Goal: Find specific page/section: Find specific page/section

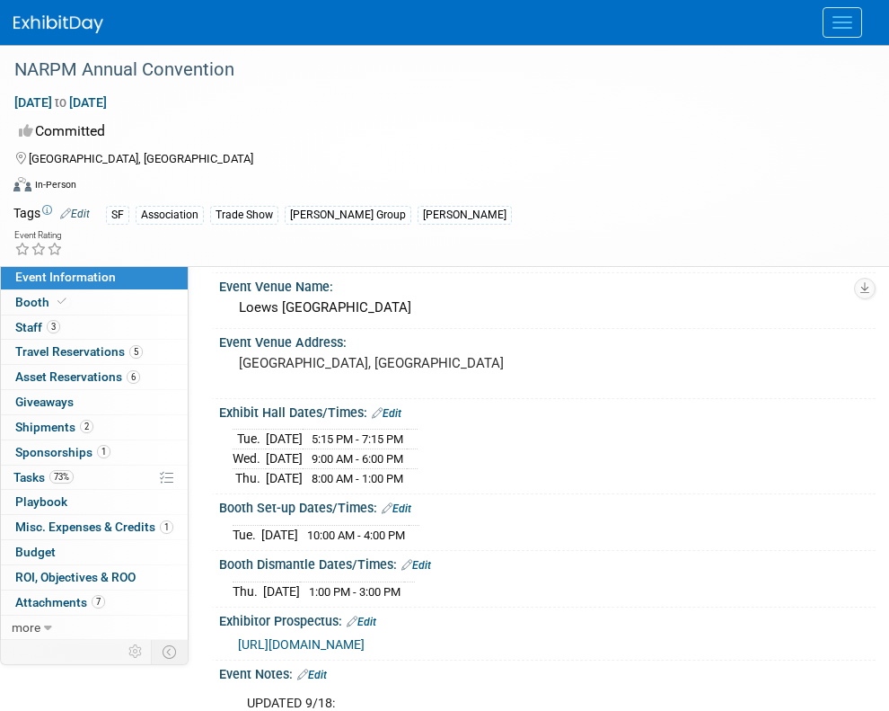
scroll to position [75, 0]
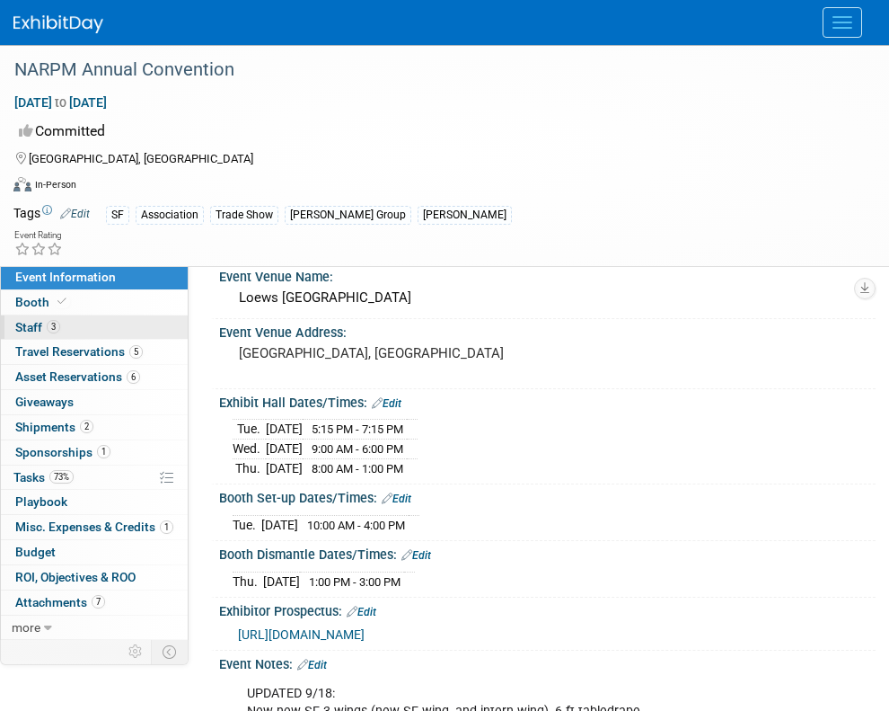
click at [30, 326] on span "Staff 3" at bounding box center [37, 327] width 45 height 14
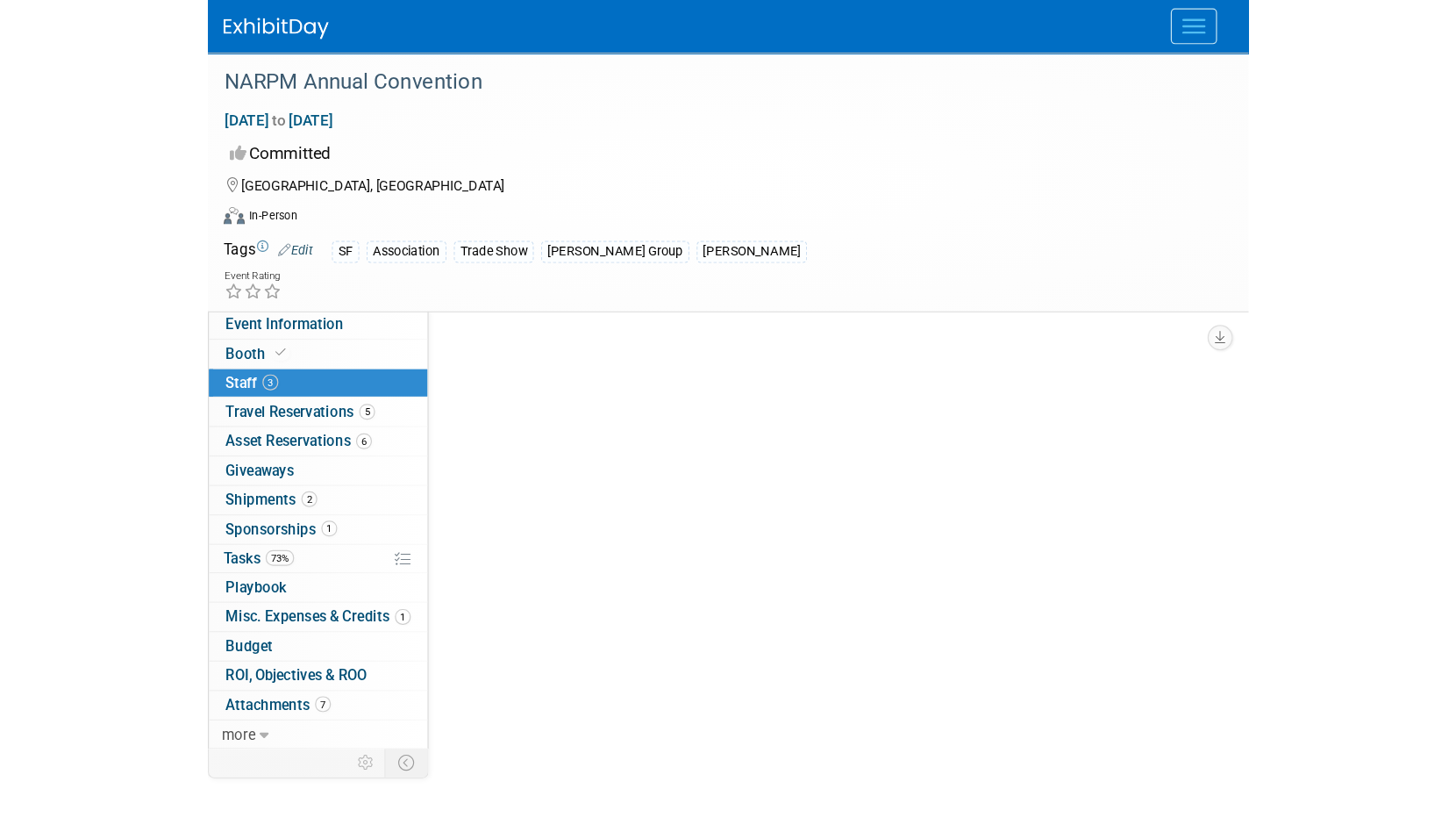
scroll to position [0, 0]
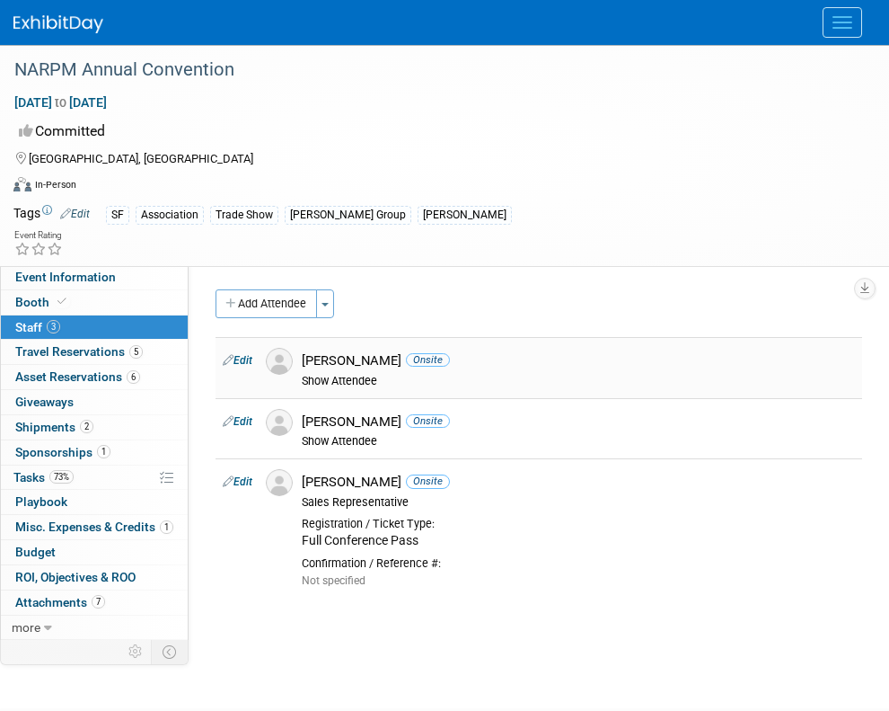
drag, startPoint x: 353, startPoint y: 358, endPoint x: 297, endPoint y: 359, distance: 55.7
click at [297, 359] on div "Ian Clark Onsite Show Attendee" at bounding box center [578, 368] width 580 height 40
copy div "[PERSON_NAME]"
drag, startPoint x: 378, startPoint y: 416, endPoint x: 350, endPoint y: 404, distance: 30.2
click at [297, 415] on div "Tanner Wade Onsite Show Attendee" at bounding box center [578, 429] width 580 height 40
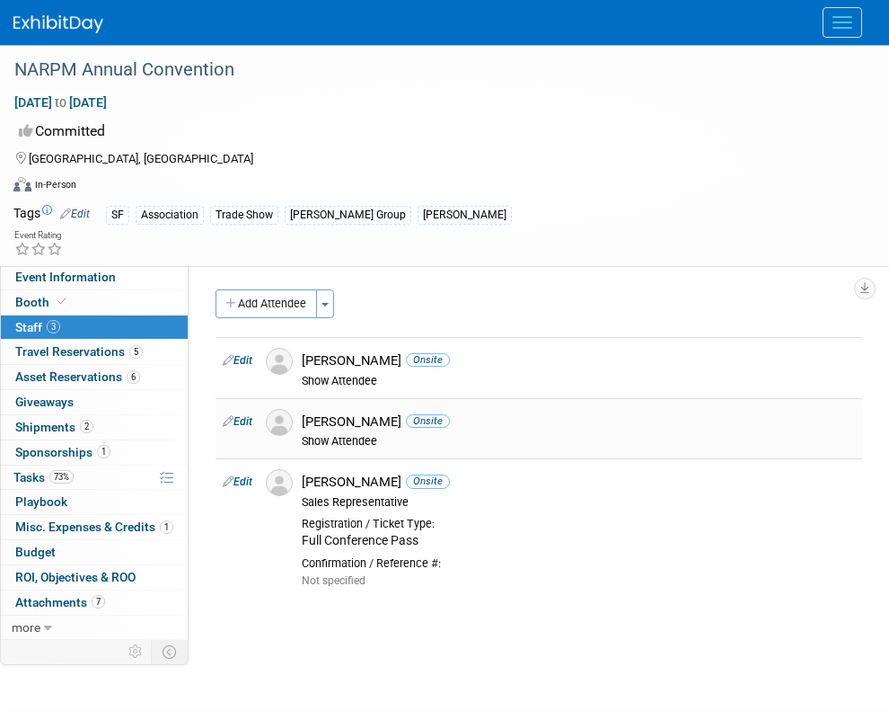
copy div "[PERSON_NAME]"
drag, startPoint x: 366, startPoint y: 483, endPoint x: 288, endPoint y: 479, distance: 77.4
click at [288, 480] on tr "Edit Zach Beck Onsite Sales Representative Not specified" at bounding box center [539, 527] width 647 height 139
copy tr "[PERSON_NAME]"
